Goal: Participate in discussion: Engage in conversation with other users on a specific topic

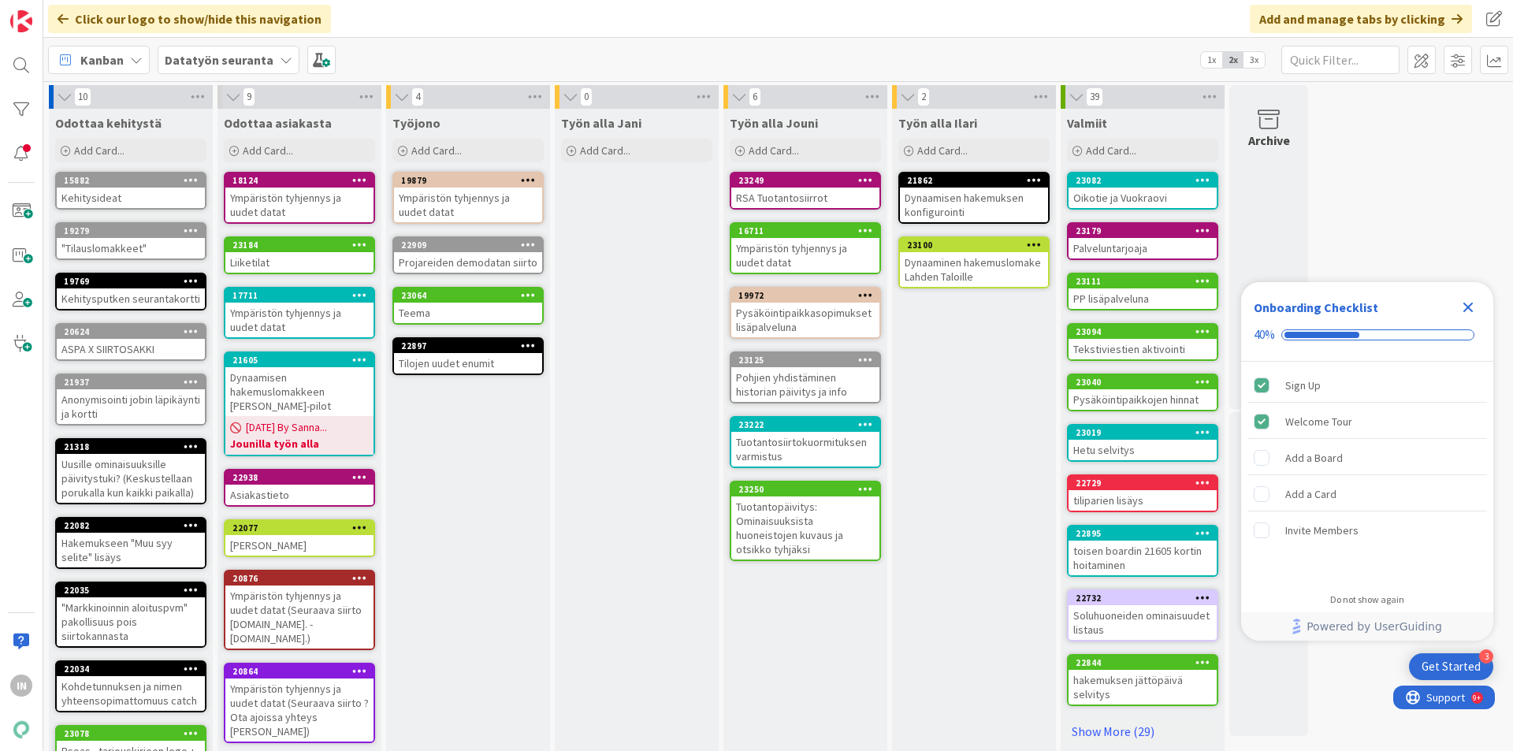
click at [280, 63] on icon at bounding box center [286, 60] width 13 height 13
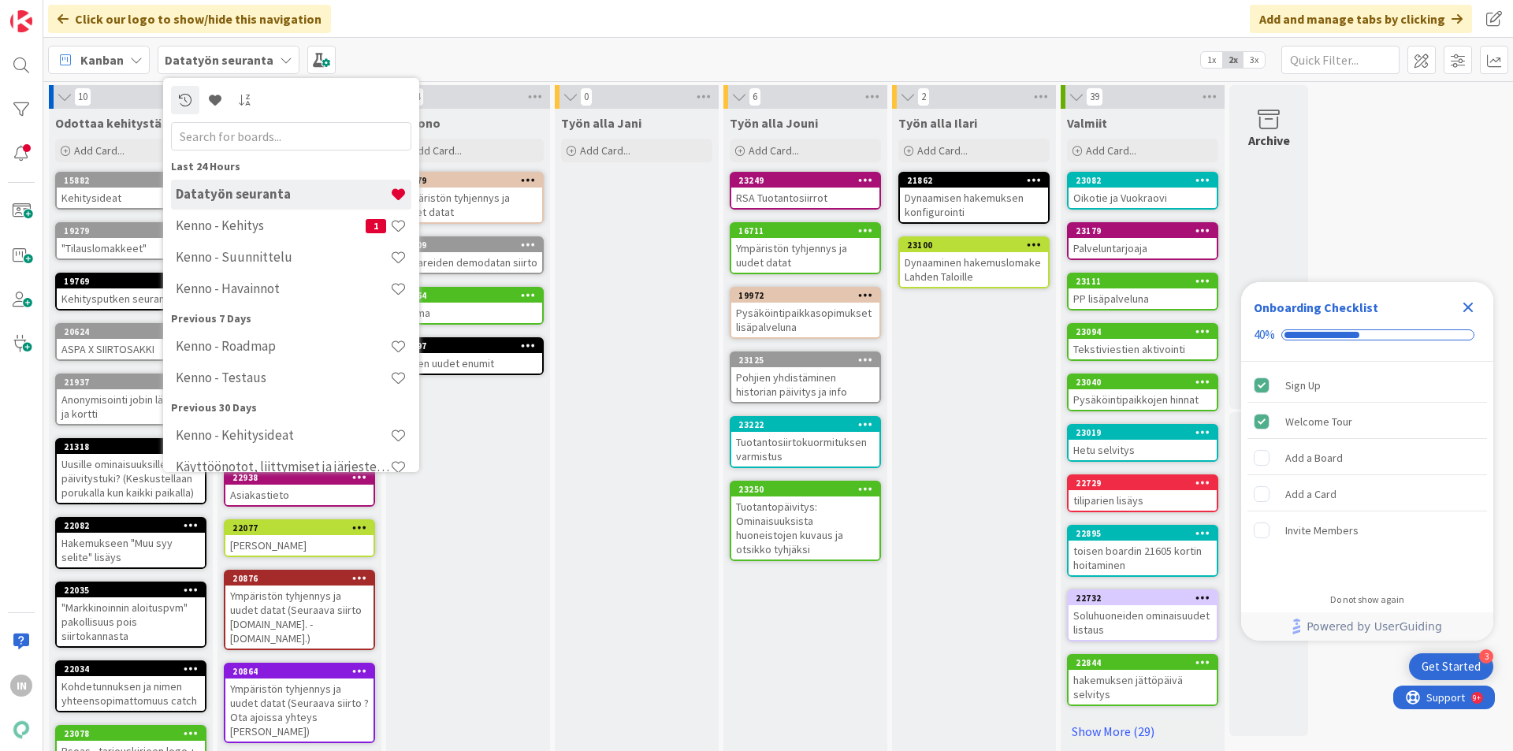
click at [141, 50] on div "Kanban" at bounding box center [99, 60] width 102 height 28
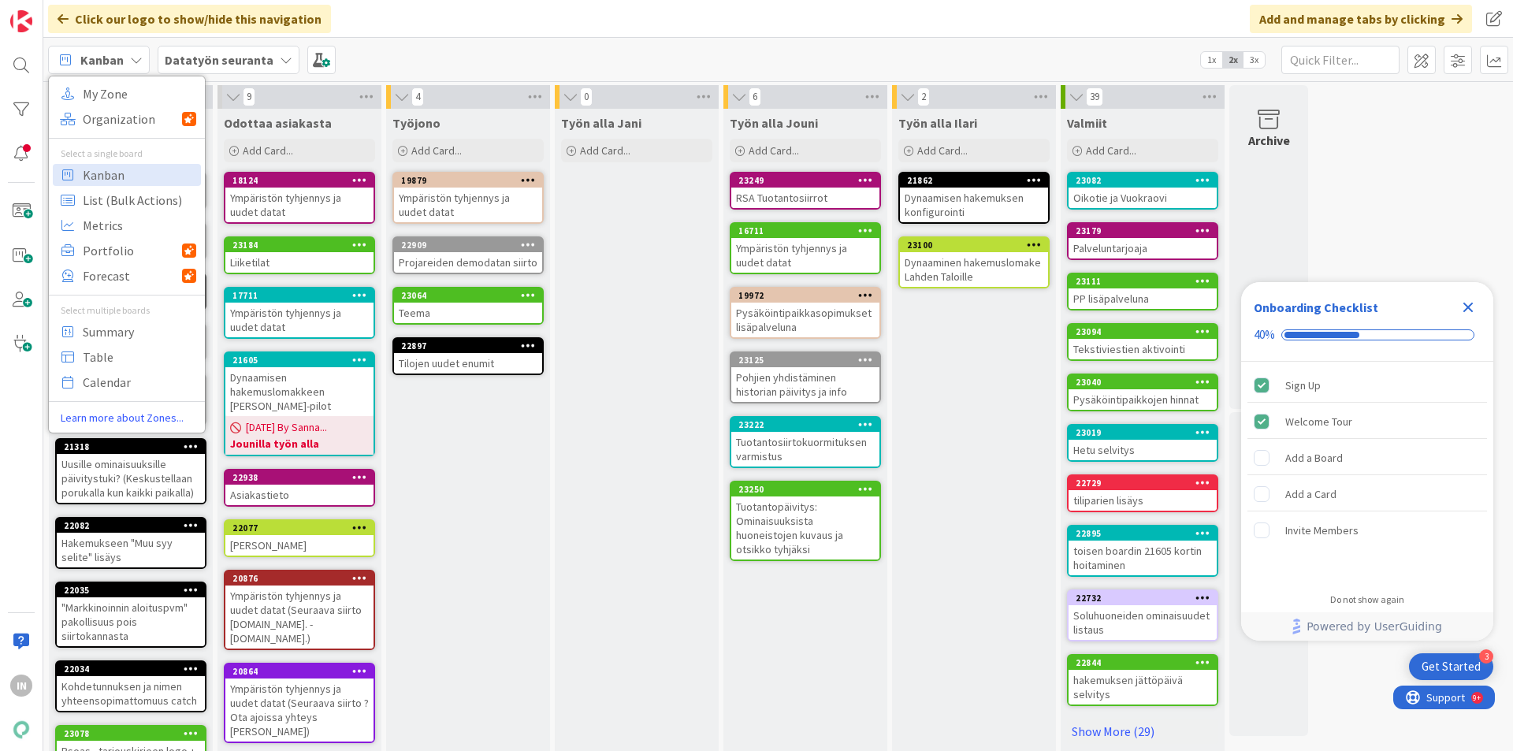
click at [280, 58] on icon at bounding box center [286, 60] width 13 height 13
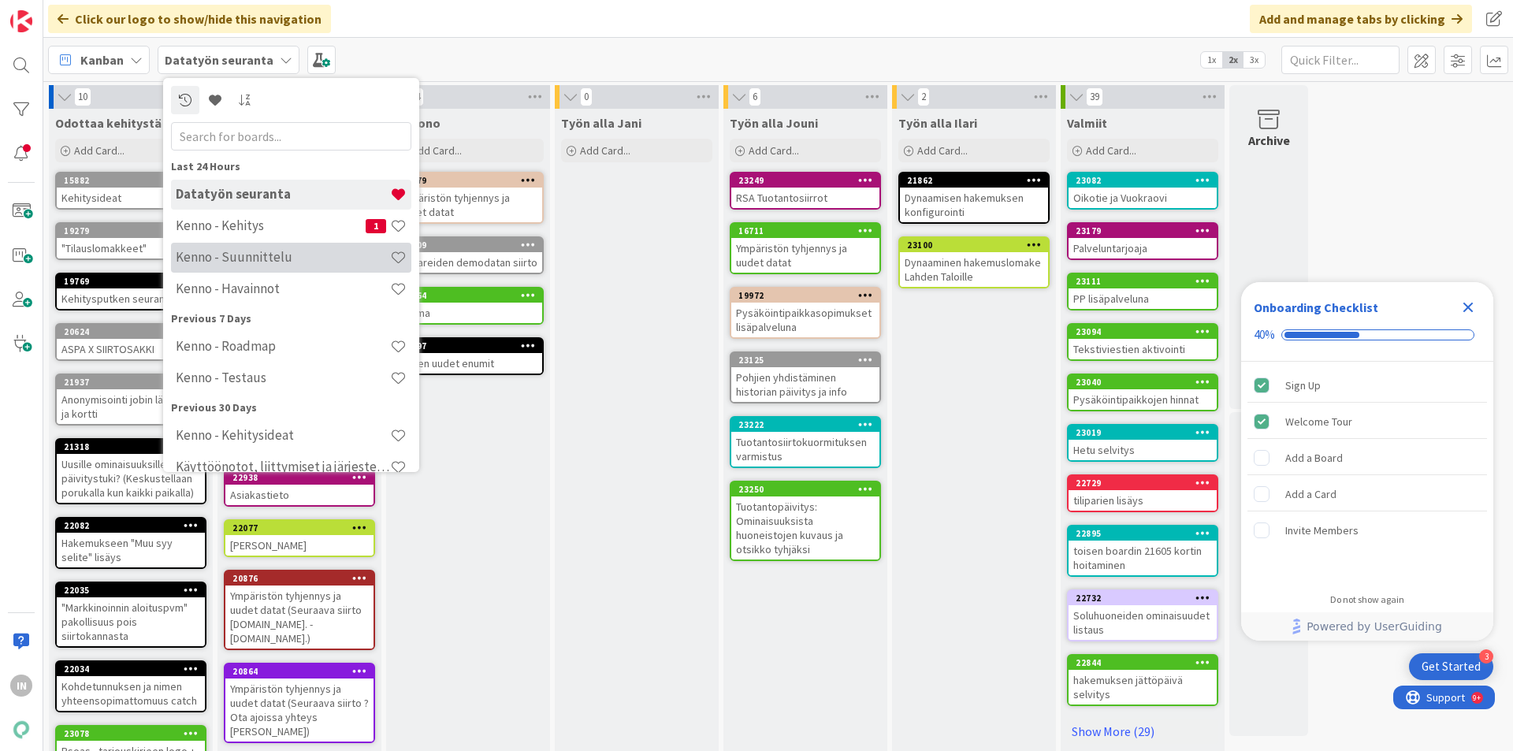
click at [261, 264] on h4 "Kenno - Suunnittelu" at bounding box center [283, 257] width 214 height 16
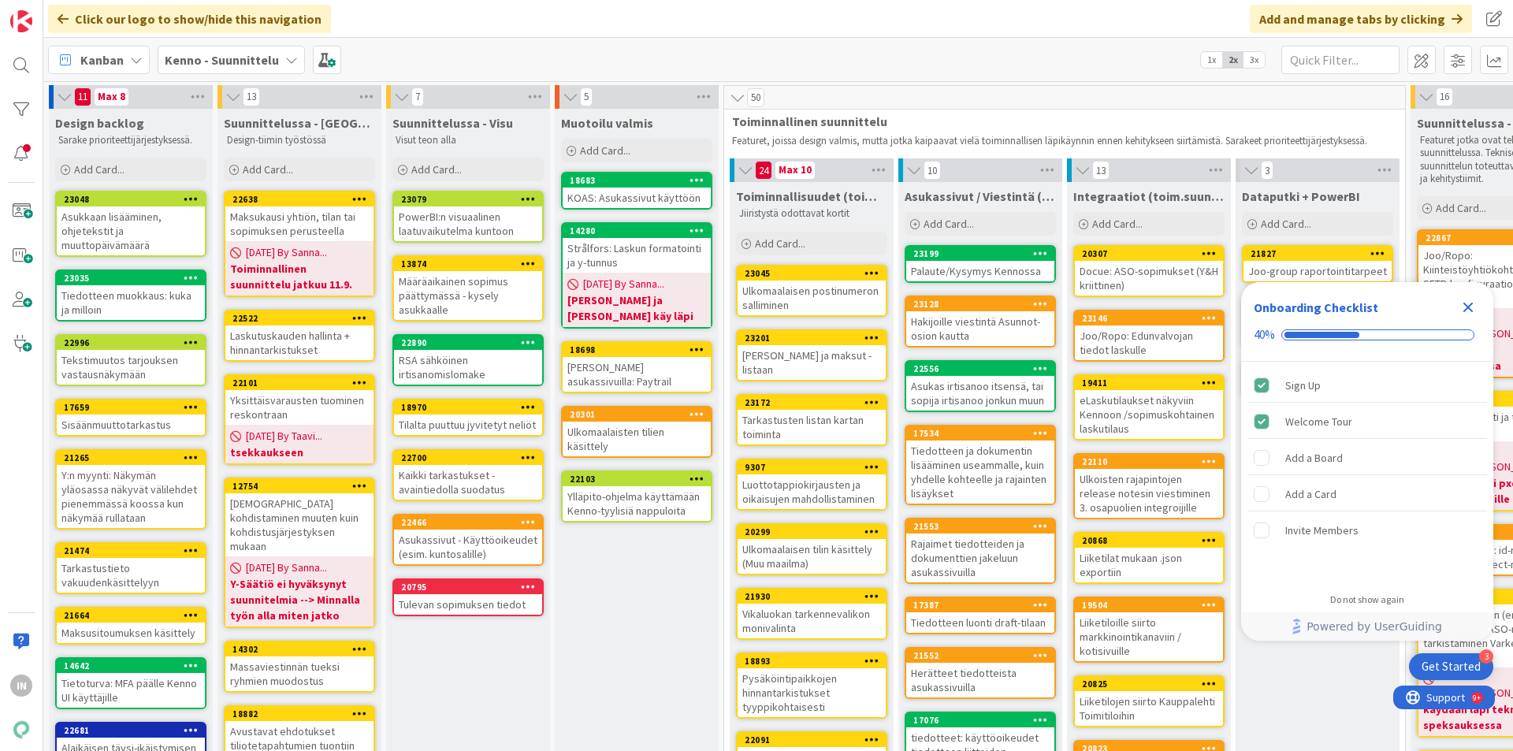
click at [805, 284] on div "Ulkomaalaisen postinumeron salliminen" at bounding box center [812, 298] width 148 height 35
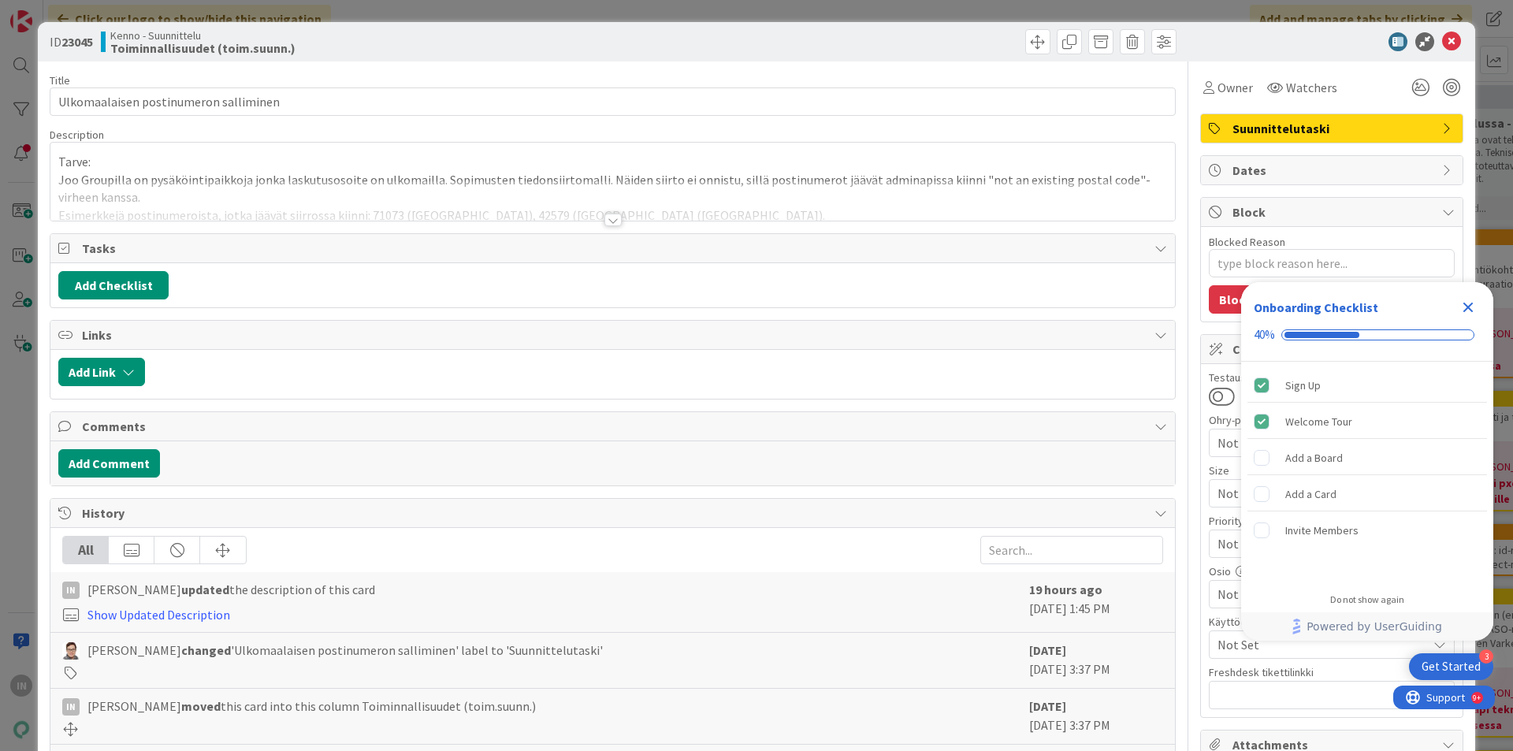
click at [604, 219] on div at bounding box center [612, 220] width 17 height 13
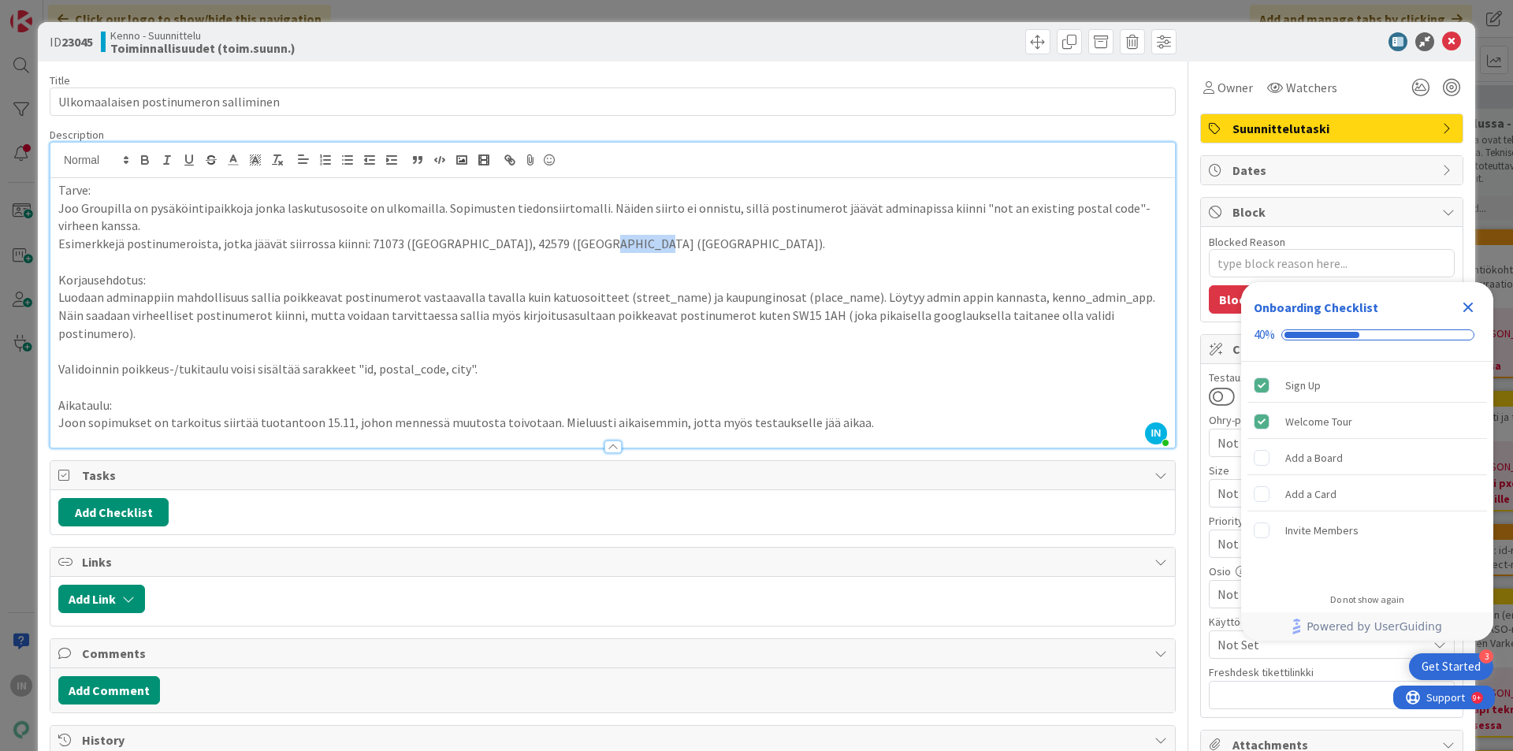
drag, startPoint x: 566, startPoint y: 243, endPoint x: 616, endPoint y: 239, distance: 50.6
click at [616, 239] on p "Esimerkkejä postinumeroista, jotka jäävät siirrossa kiinni: 71073 ([GEOGRAPHIC_…" at bounding box center [612, 244] width 1109 height 18
copy p "SW15 1AH"
click at [537, 360] on p "Validoinnin poikkeus-/tukitaulu voisi sisältää sarakkeet "id, postal_code, city…" at bounding box center [612, 369] width 1109 height 18
click at [608, 316] on p "Luodaan adminappiin mahdollisuus sallia poikkeavat postinumerot vastaavalla tav…" at bounding box center [612, 315] width 1109 height 54
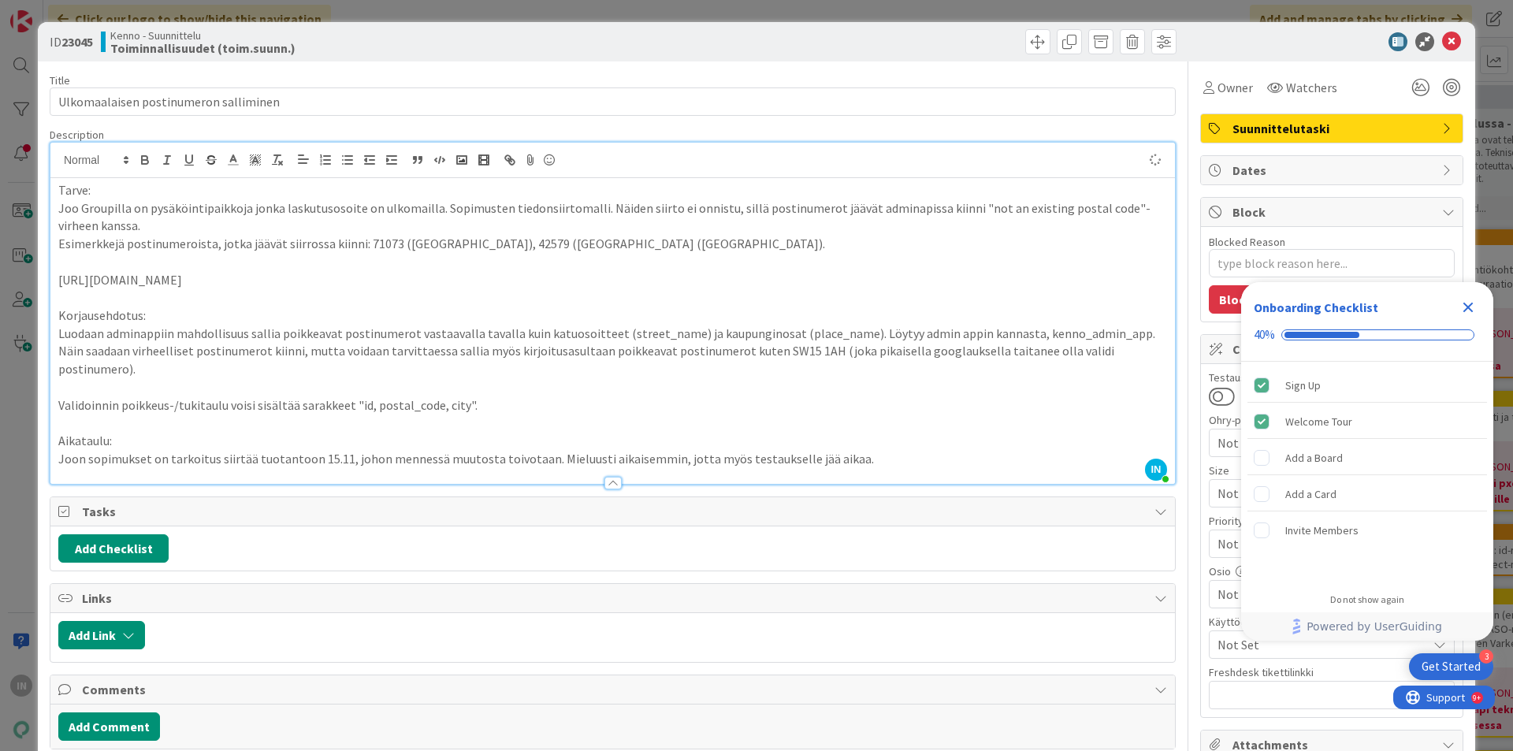
type textarea "x"
click at [1443, 40] on icon at bounding box center [1451, 41] width 19 height 19
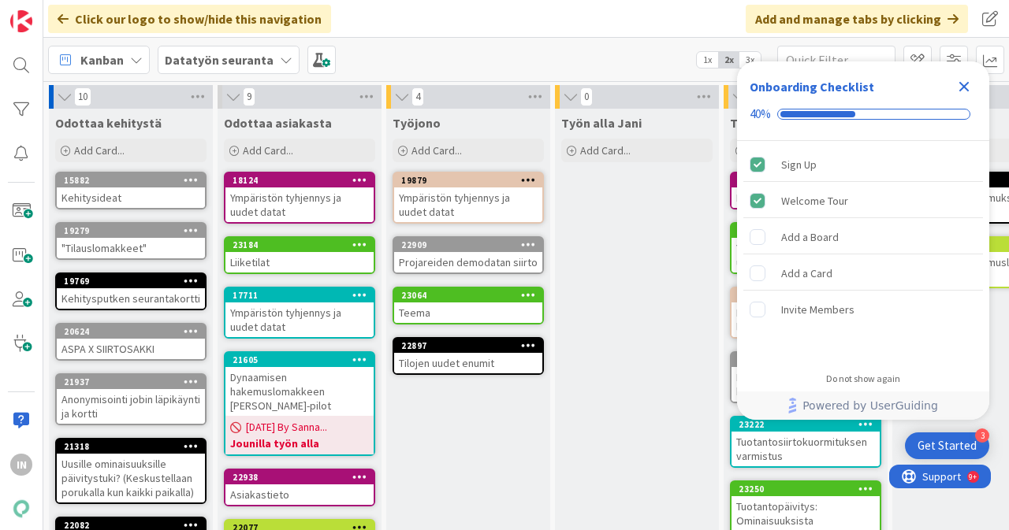
click at [230, 66] on b "Datatyön seuranta" at bounding box center [219, 60] width 109 height 16
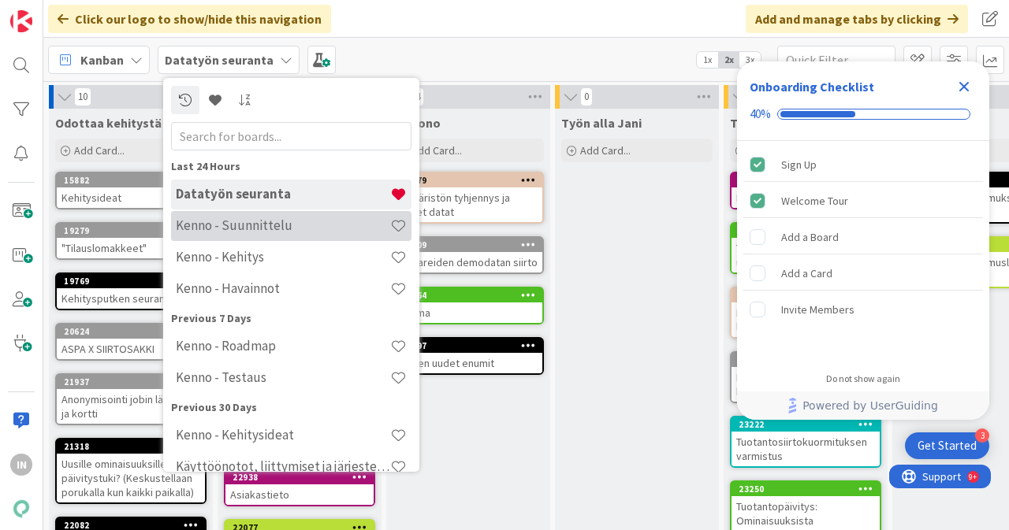
click at [225, 229] on h4 "Kenno - Suunnittelu" at bounding box center [283, 225] width 214 height 16
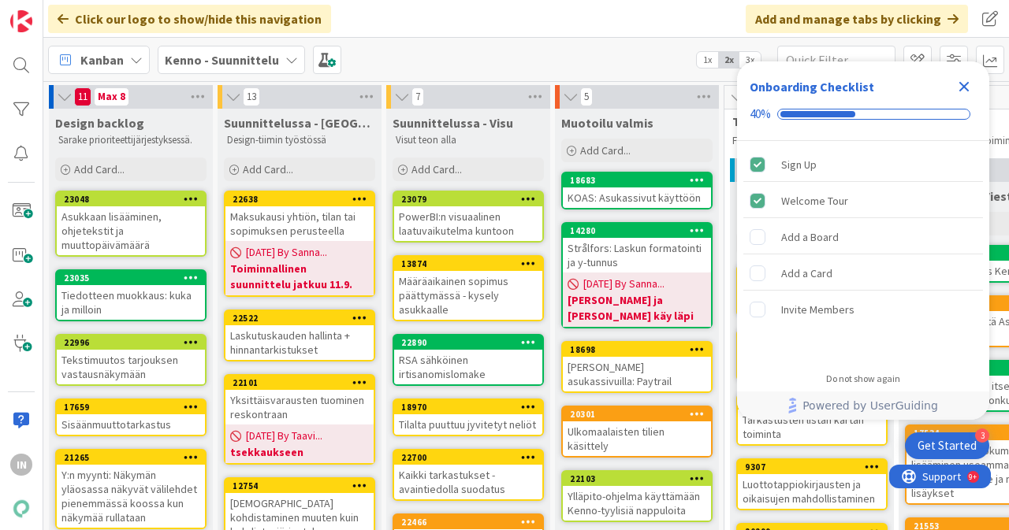
click at [960, 89] on icon "Close Checklist" at bounding box center [964, 87] width 10 height 10
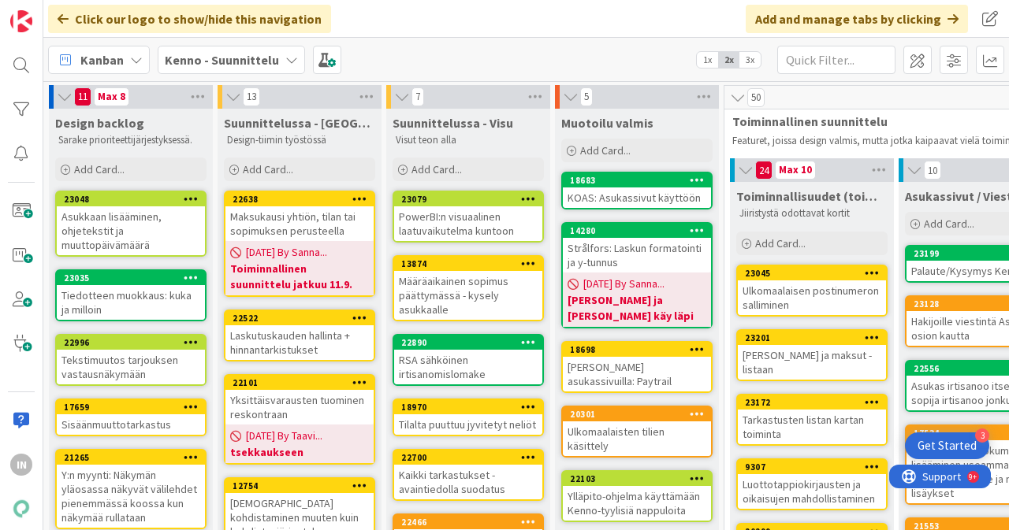
click at [799, 296] on div "Ulkomaalaisen postinumeron salliminen" at bounding box center [812, 298] width 148 height 35
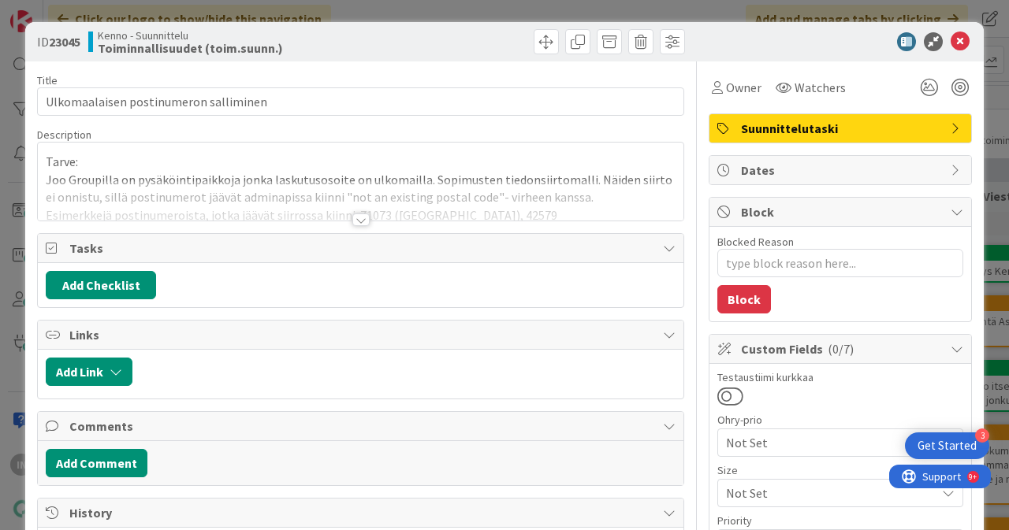
click at [356, 215] on div at bounding box center [360, 220] width 17 height 13
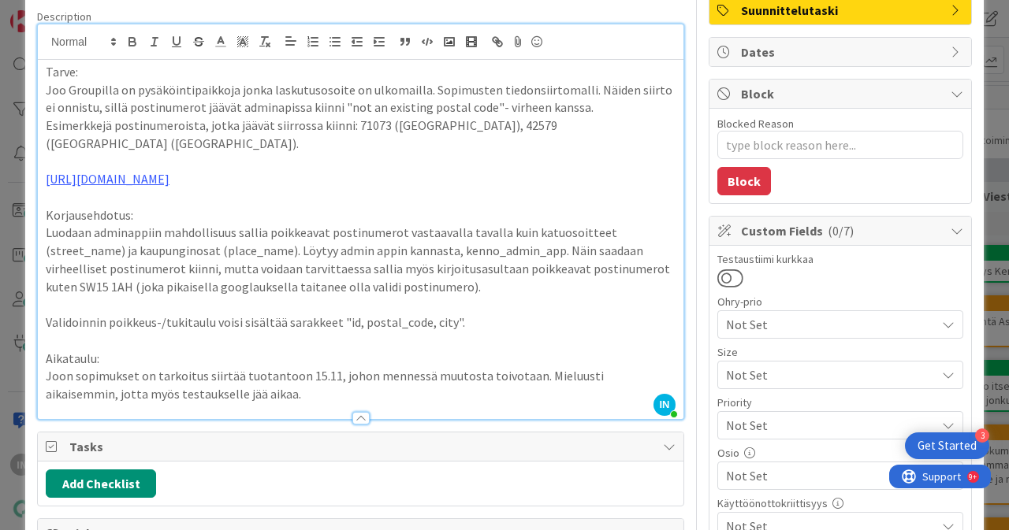
scroll to position [119, 0]
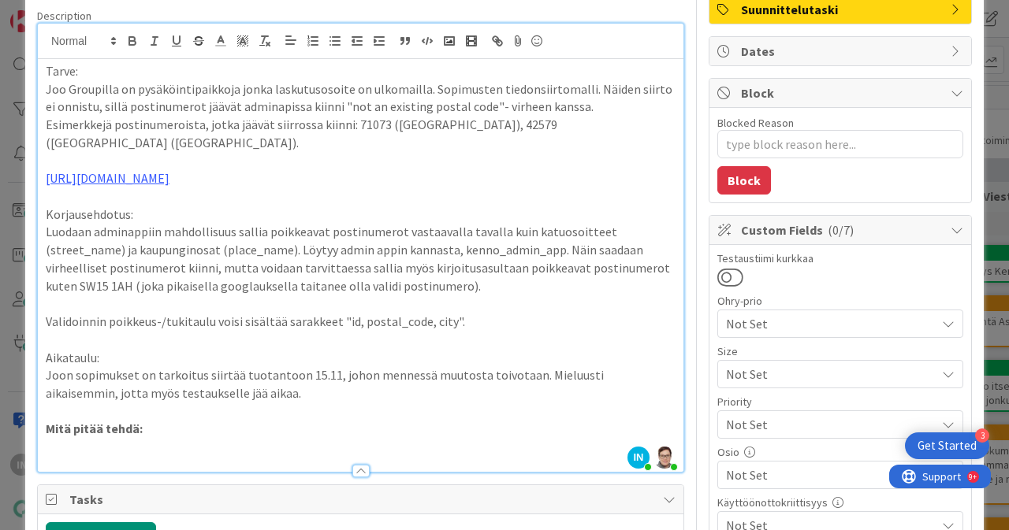
type textarea "x"
type input "Ulkomaalaisen postiosoitteen salliminen"
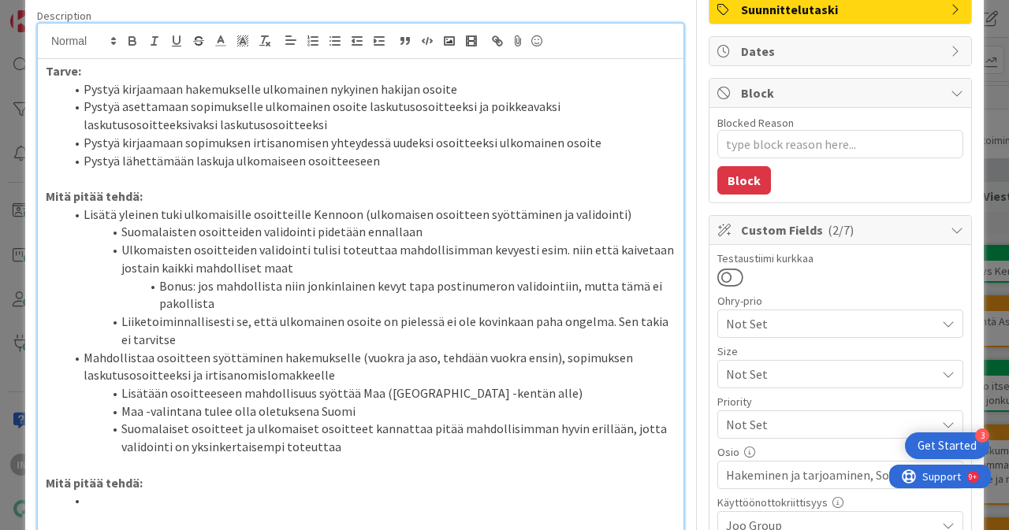
type textarea "x"
